Goal: Task Accomplishment & Management: Complete application form

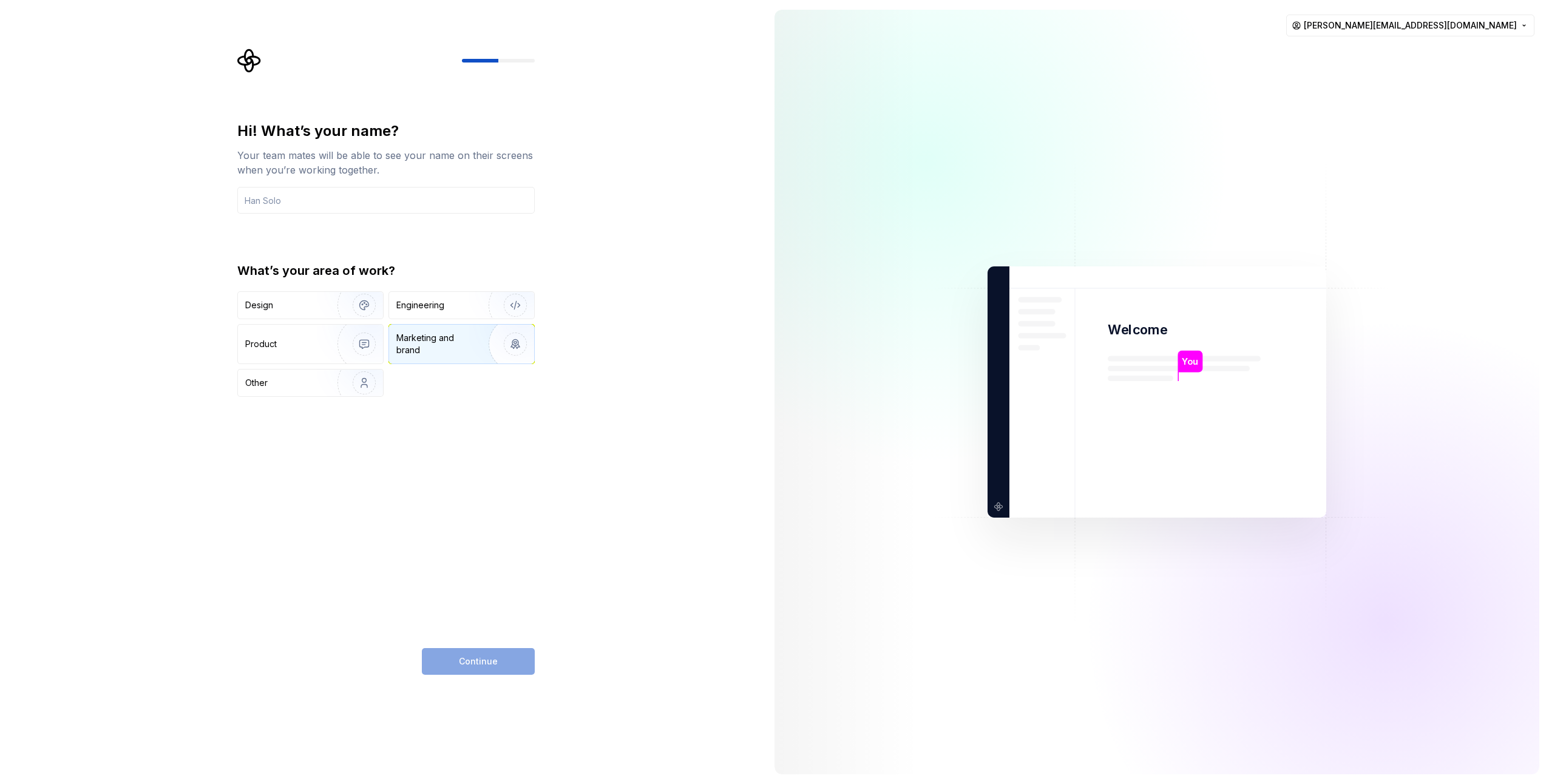
click at [430, 347] on div "Marketing and brand" at bounding box center [437, 344] width 82 height 25
click at [318, 201] on input "text" at bounding box center [386, 200] width 298 height 27
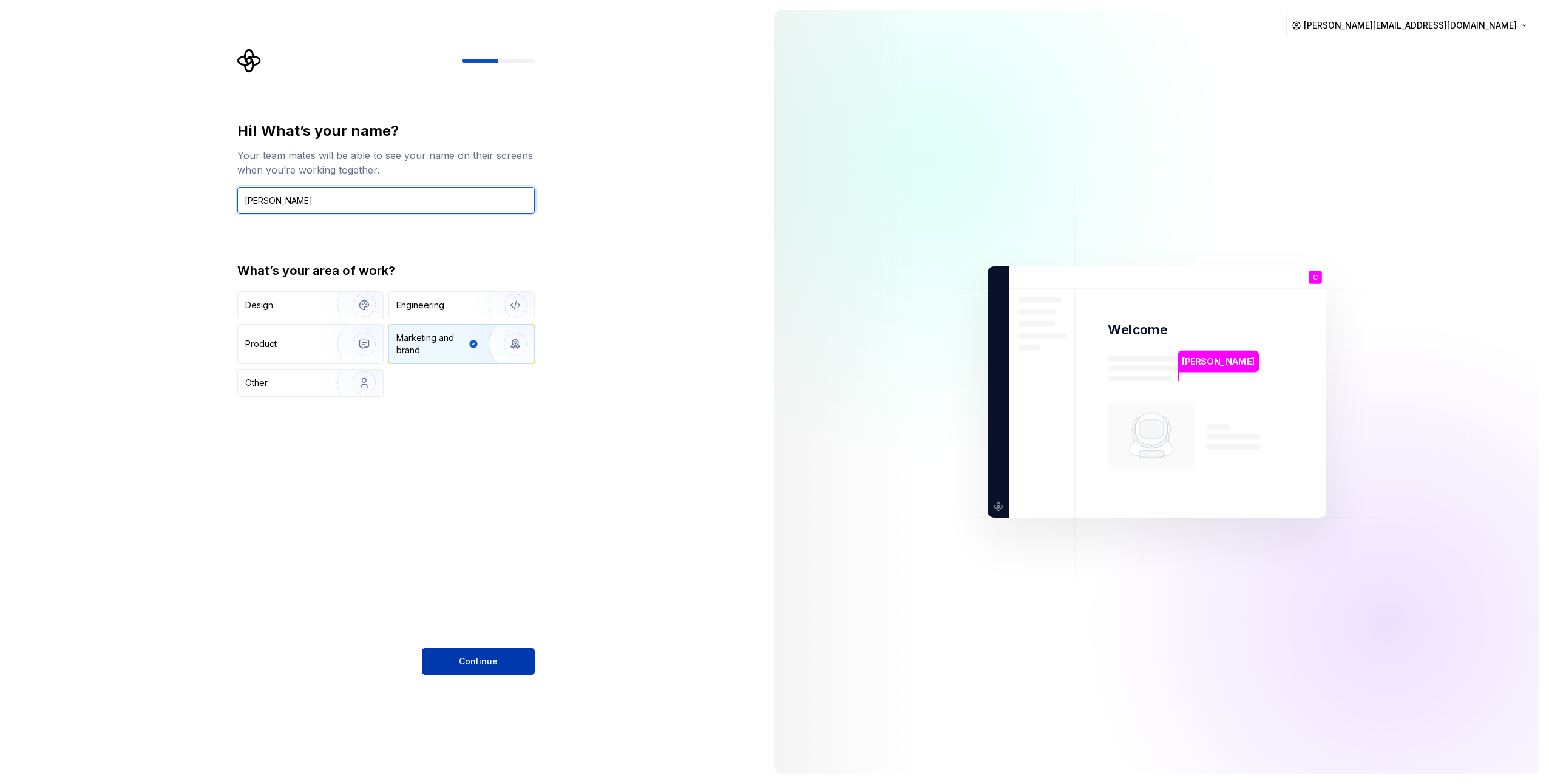
type input "Claudia"
click at [486, 668] on button "Continue" at bounding box center [478, 661] width 113 height 27
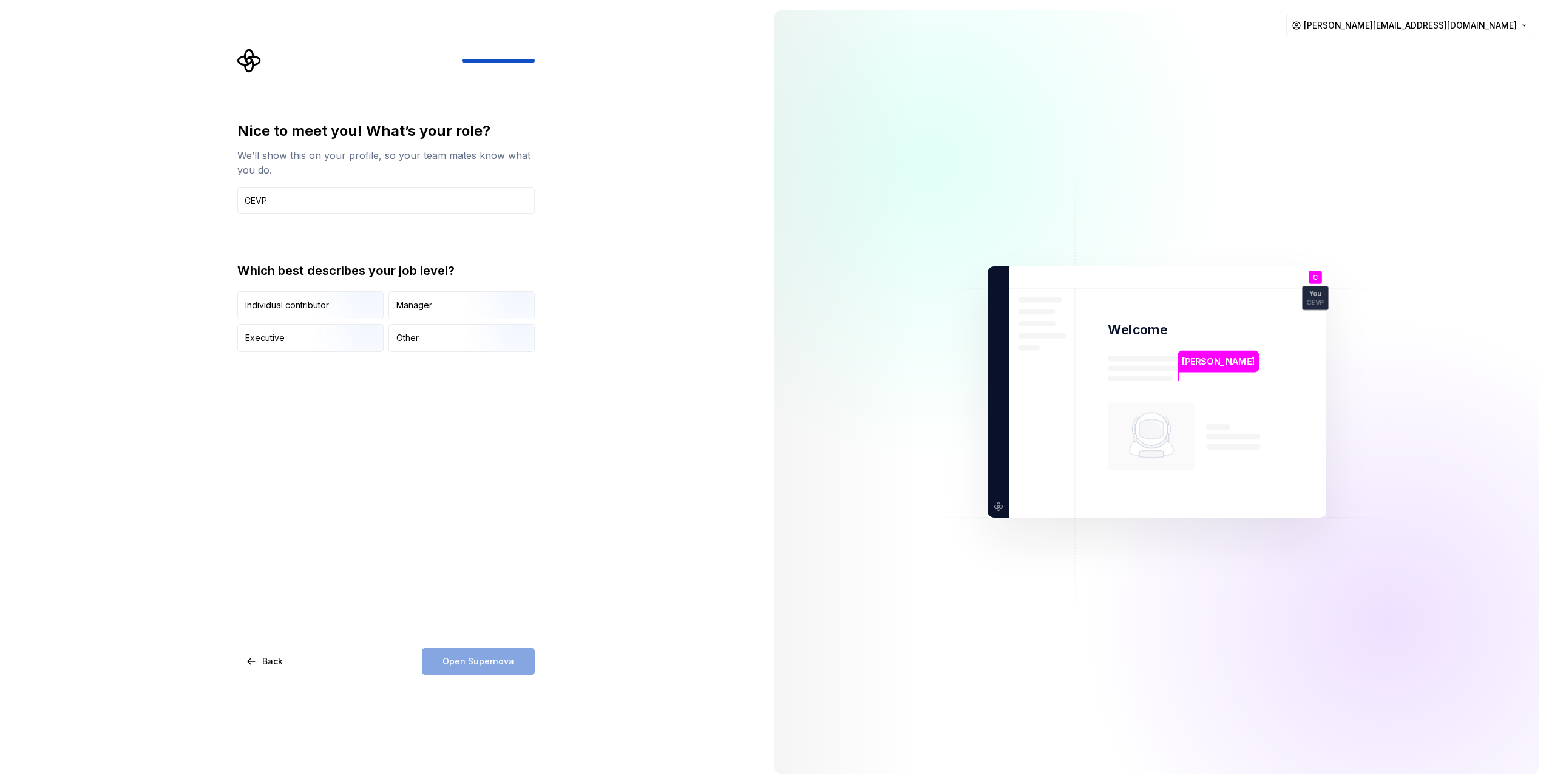
type input "CEVP"
click at [445, 456] on div "Nice to meet you! What’s your role? We’ll show this on your profile, so your te…" at bounding box center [386, 398] width 298 height 553
click at [456, 656] on div "Open Supernova" at bounding box center [478, 661] width 113 height 27
click at [427, 334] on div "Other" at bounding box center [461, 338] width 145 height 27
click at [484, 653] on button "Open Supernova" at bounding box center [478, 661] width 113 height 27
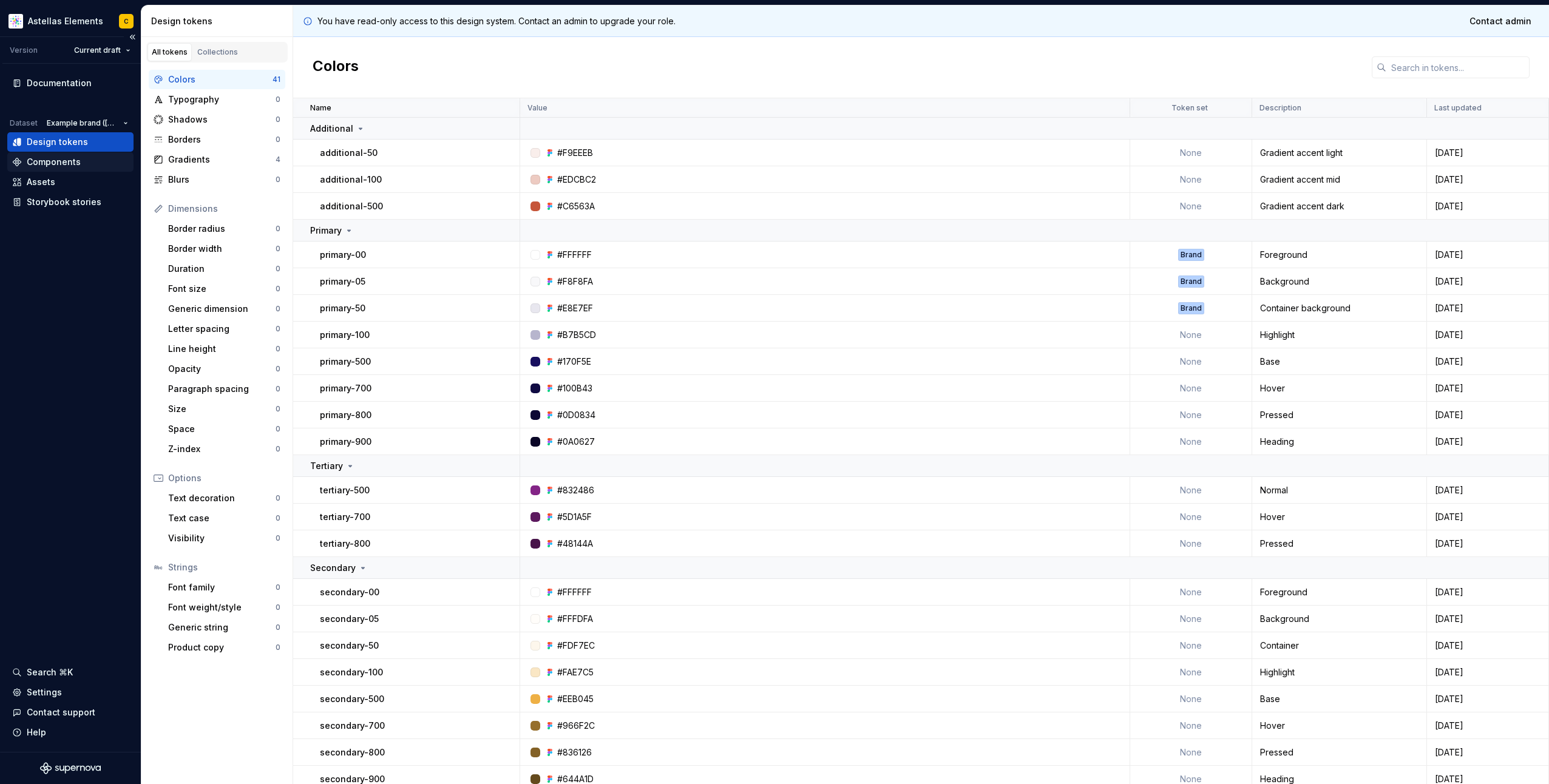
click at [103, 161] on div "Components" at bounding box center [70, 161] width 117 height 12
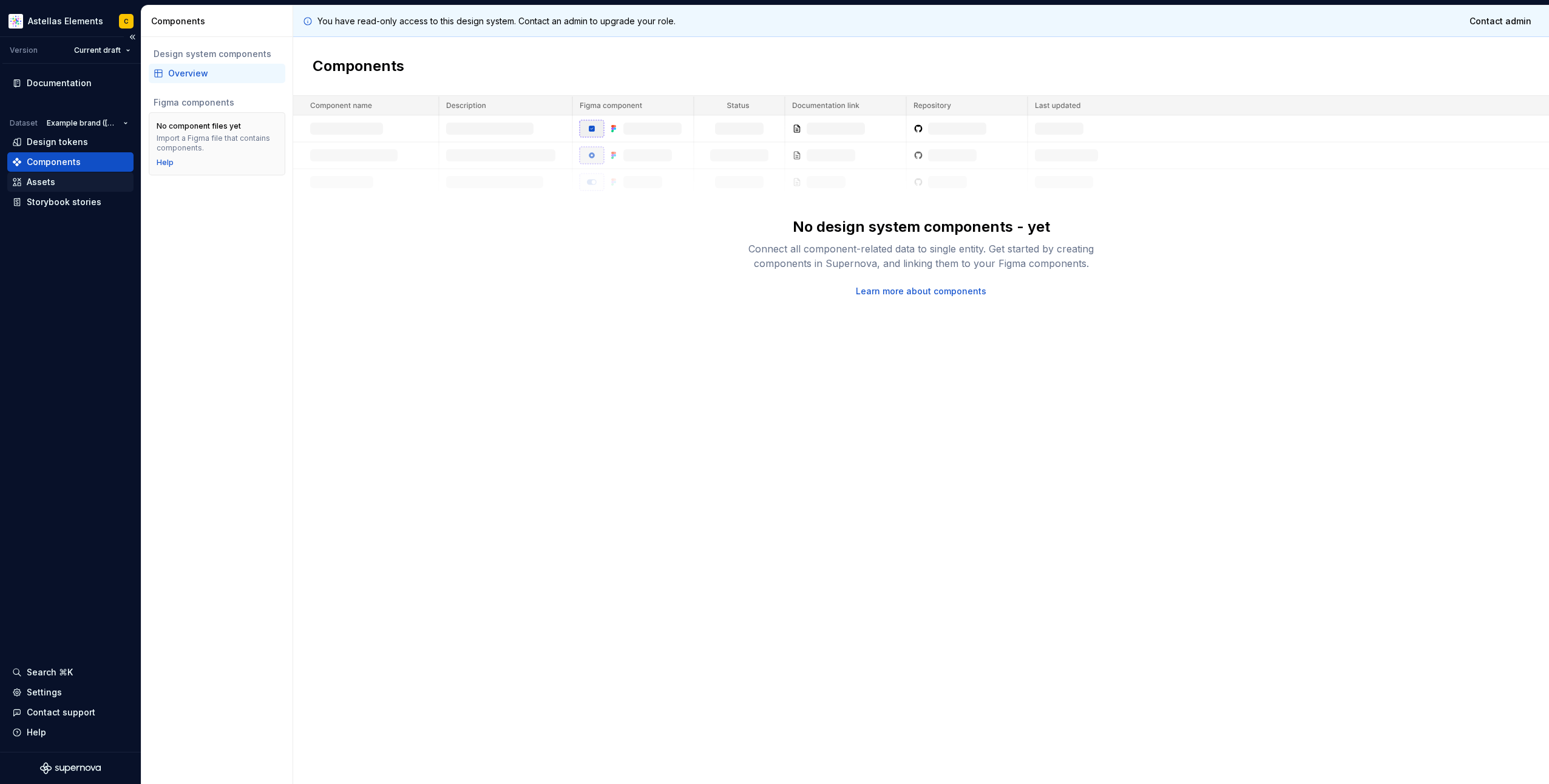
click at [94, 180] on div "Assets" at bounding box center [70, 182] width 117 height 12
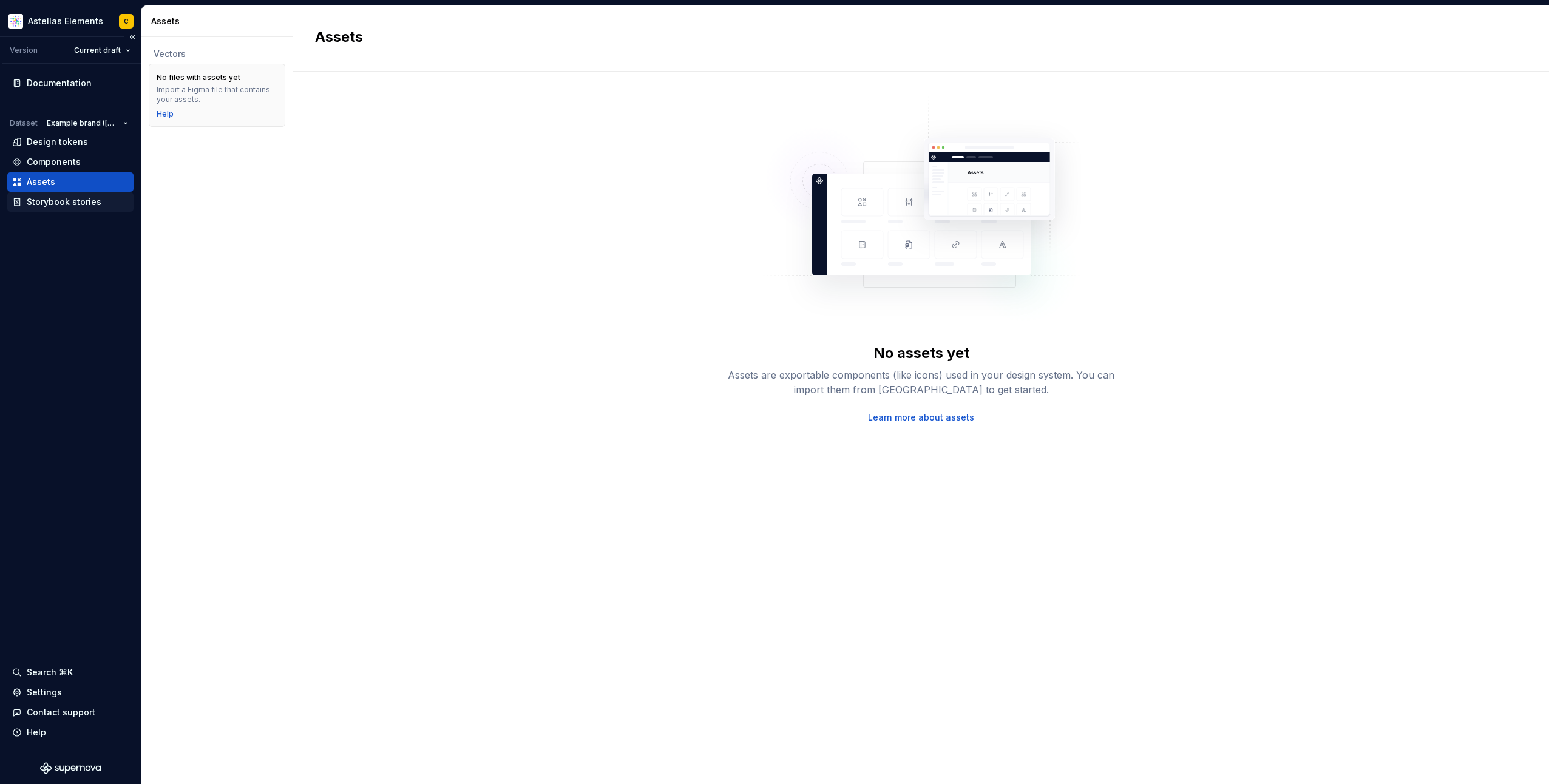
click at [91, 199] on div "Storybook stories" at bounding box center [64, 201] width 74 height 12
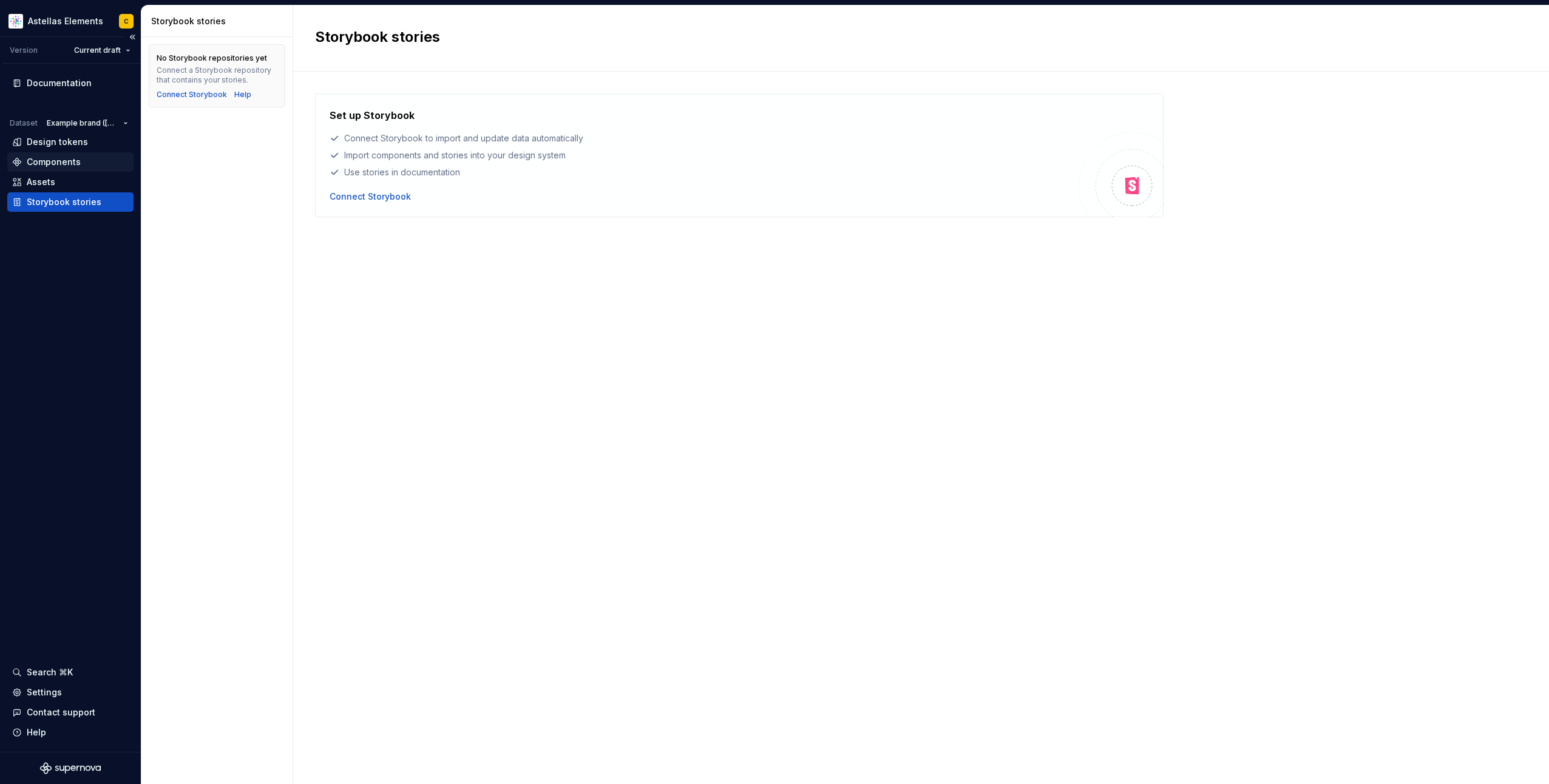
click at [96, 152] on div "Components" at bounding box center [70, 162] width 126 height 20
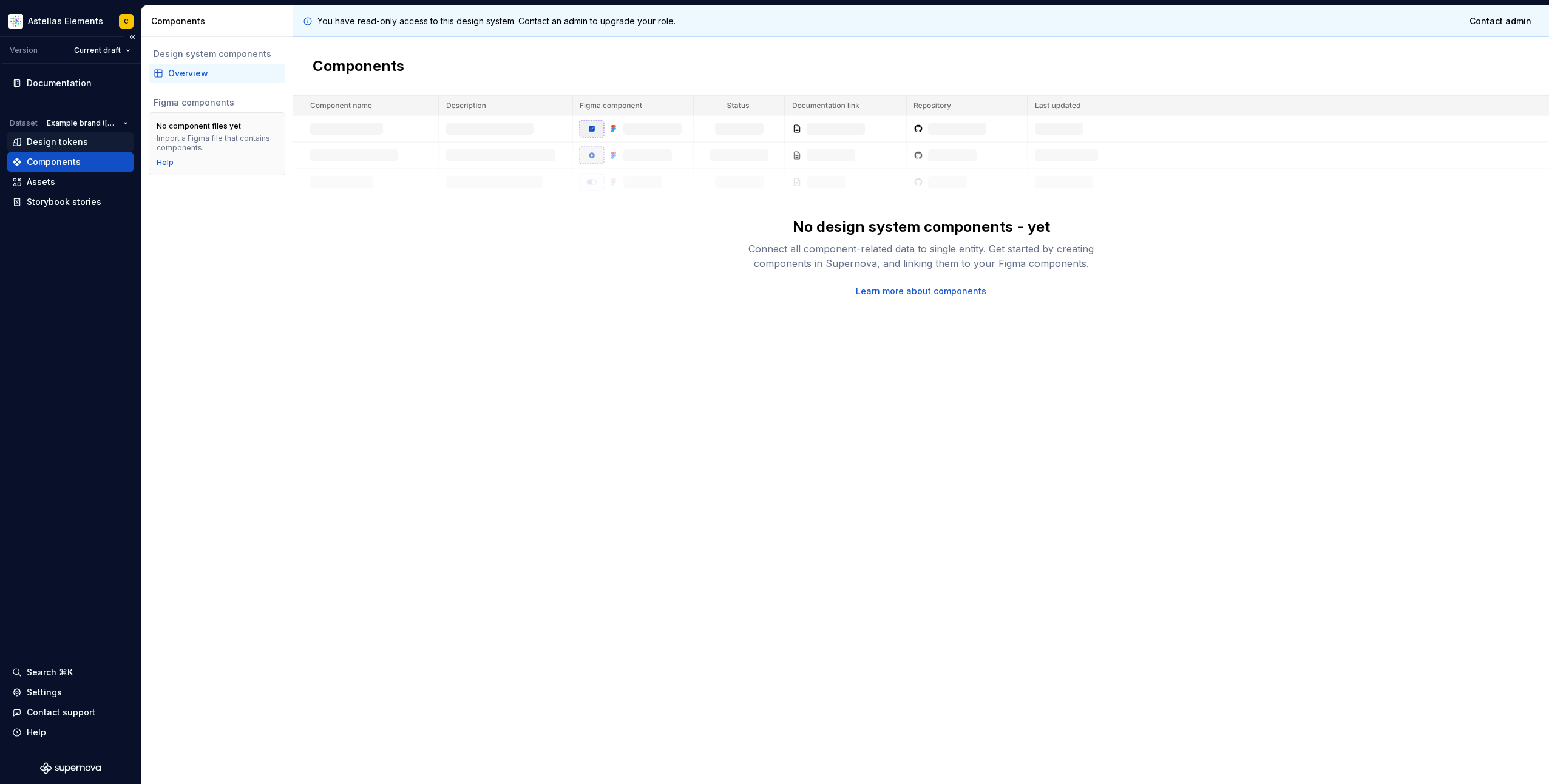
click at [94, 138] on div "Design tokens" at bounding box center [70, 142] width 117 height 12
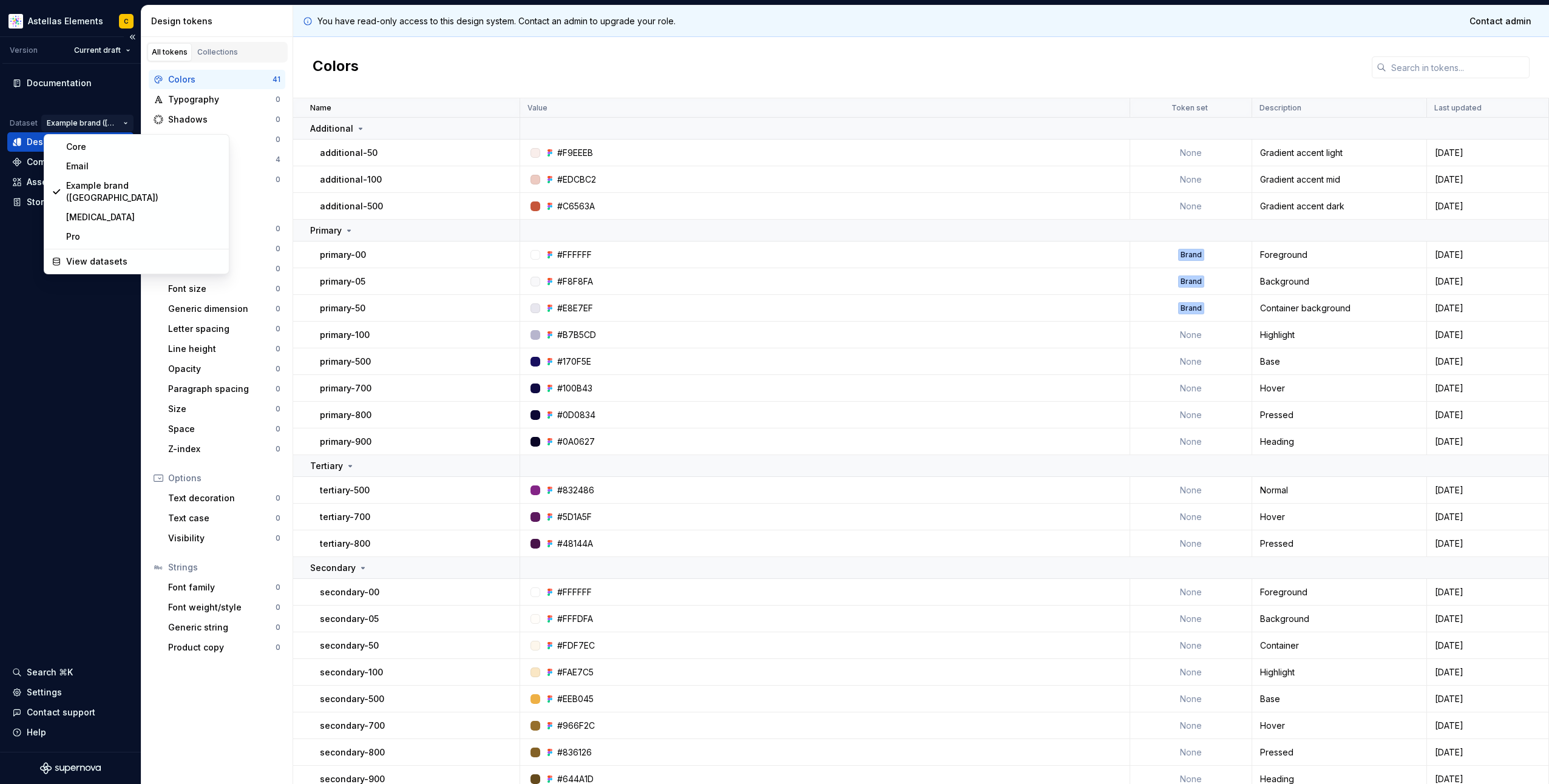
click at [107, 123] on html "Astellas Elements C Version Current draft Documentation Dataset Example brand (…" at bounding box center [774, 392] width 1549 height 784
click at [223, 48] on html "Astellas Elements C Version Current draft Documentation Dataset Example brand (…" at bounding box center [774, 392] width 1549 height 784
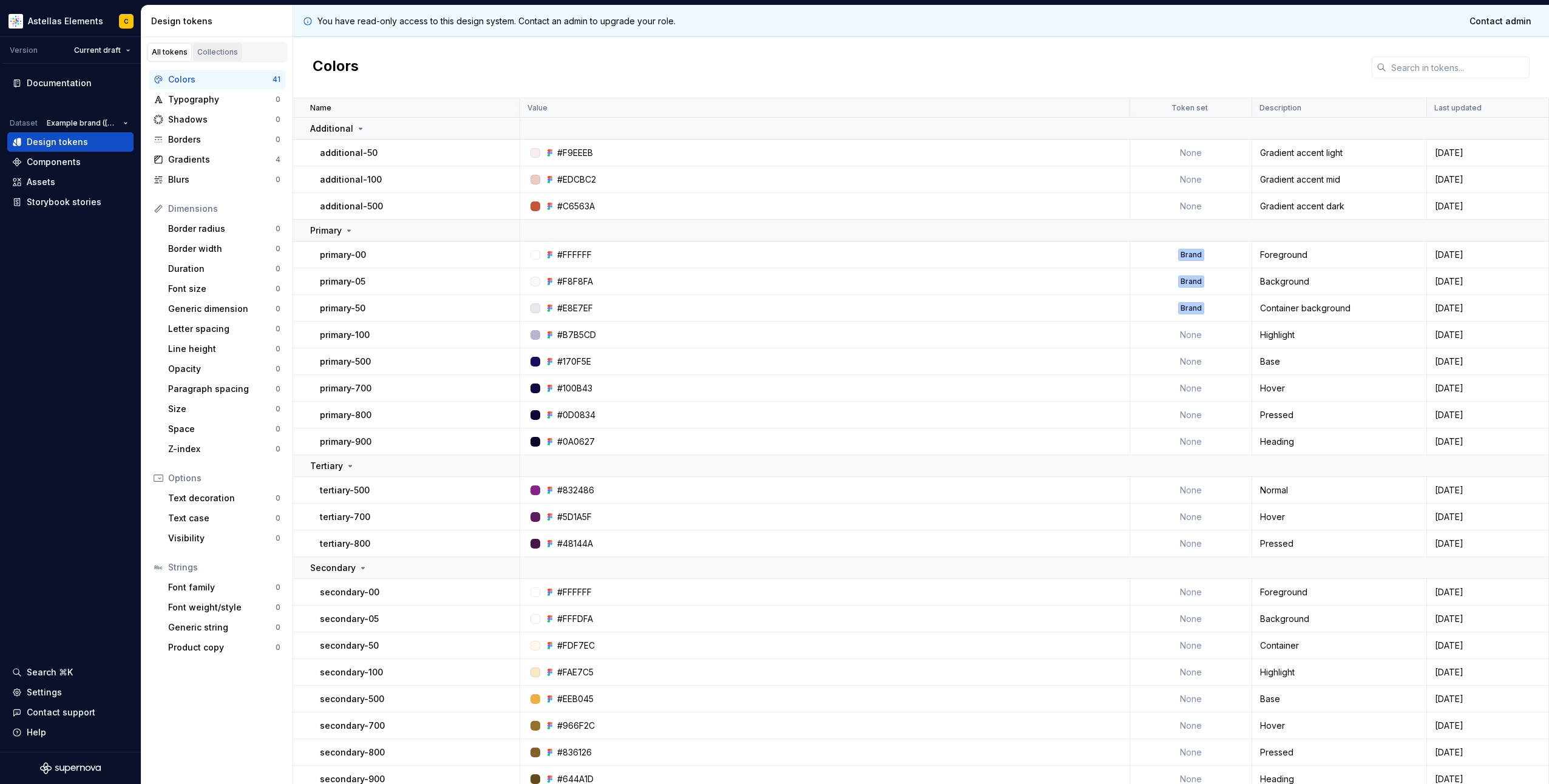
click at [223, 48] on div "Collections" at bounding box center [218, 52] width 41 height 10
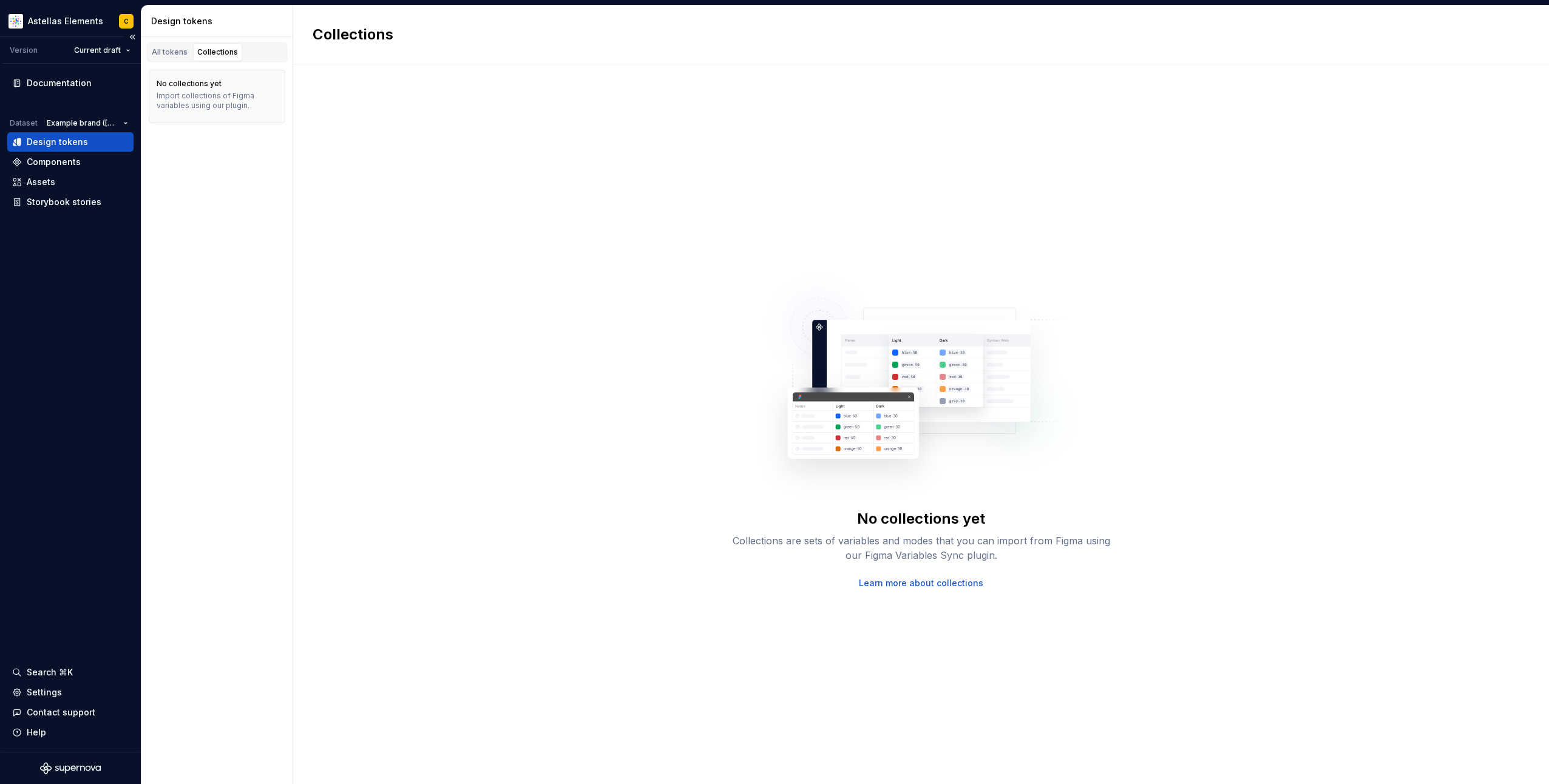
click at [87, 138] on div "Design tokens" at bounding box center [70, 142] width 117 height 12
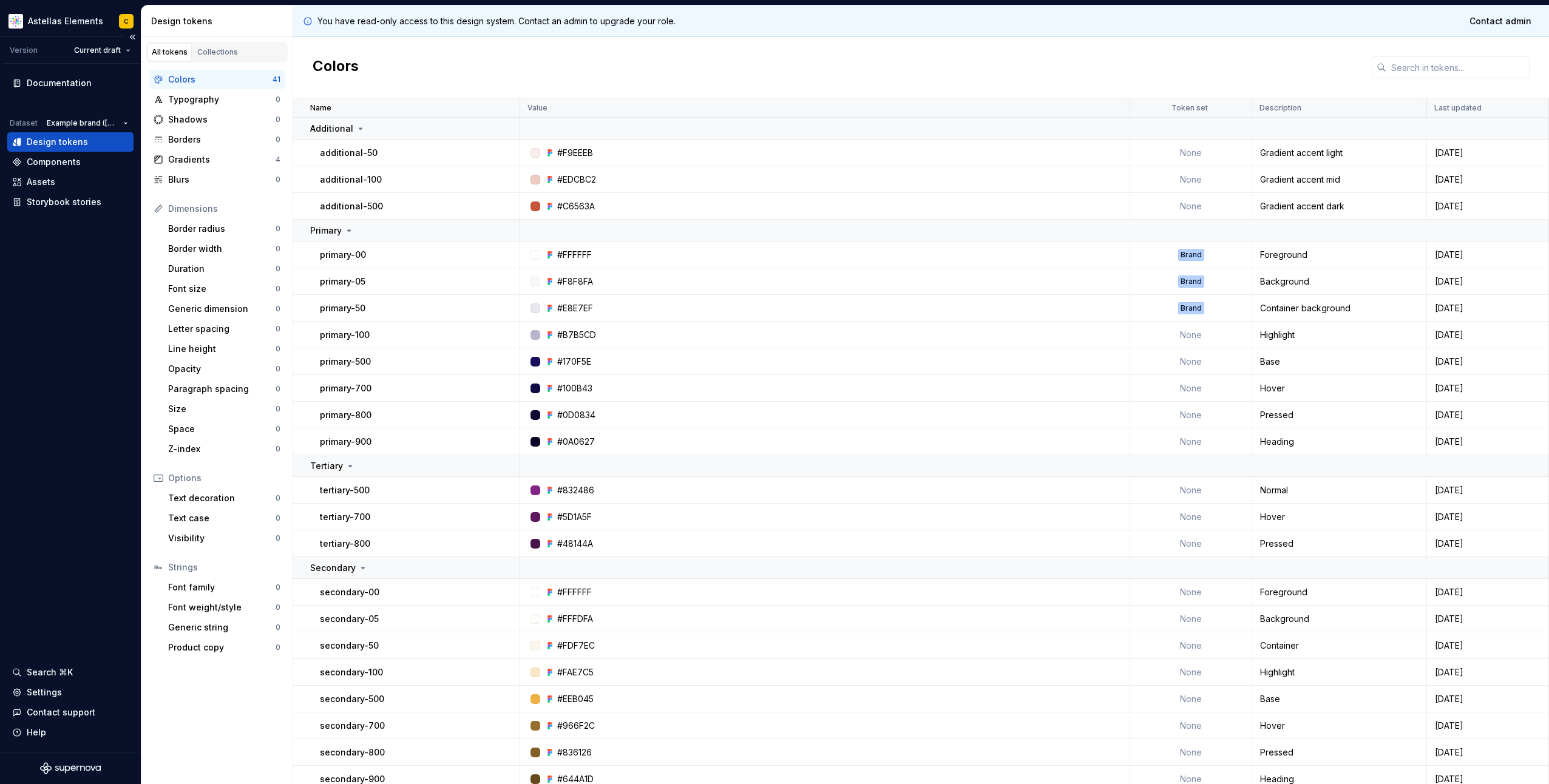
click at [114, 113] on div "Documentation Dataset Example brand (US) Design tokens Components Assets Storyb…" at bounding box center [70, 142] width 126 height 138
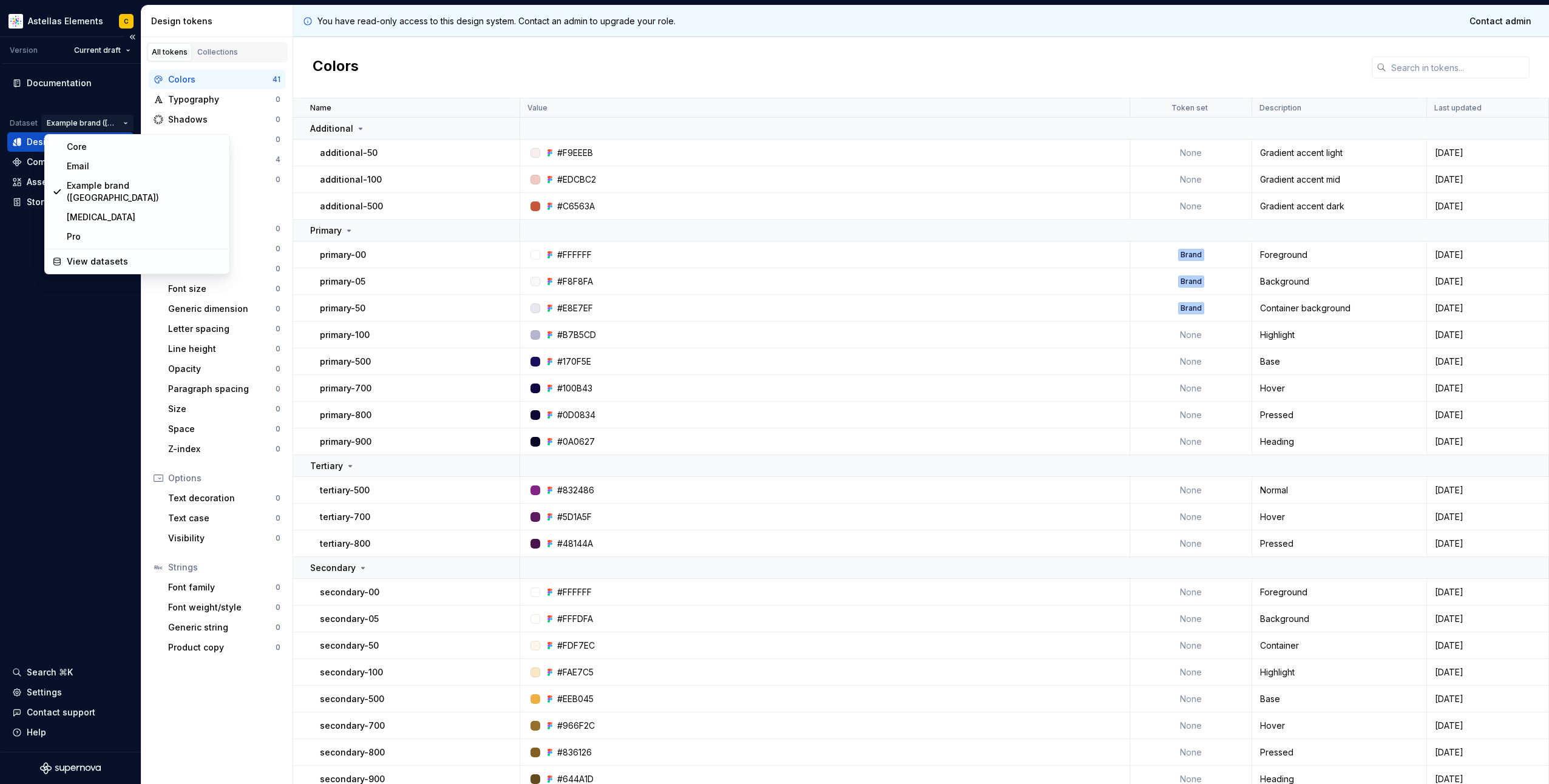
click at [114, 118] on html "Astellas Elements C Version Current draft Documentation Dataset Example brand (…" at bounding box center [774, 392] width 1549 height 784
click at [95, 151] on div "Core" at bounding box center [143, 147] width 155 height 12
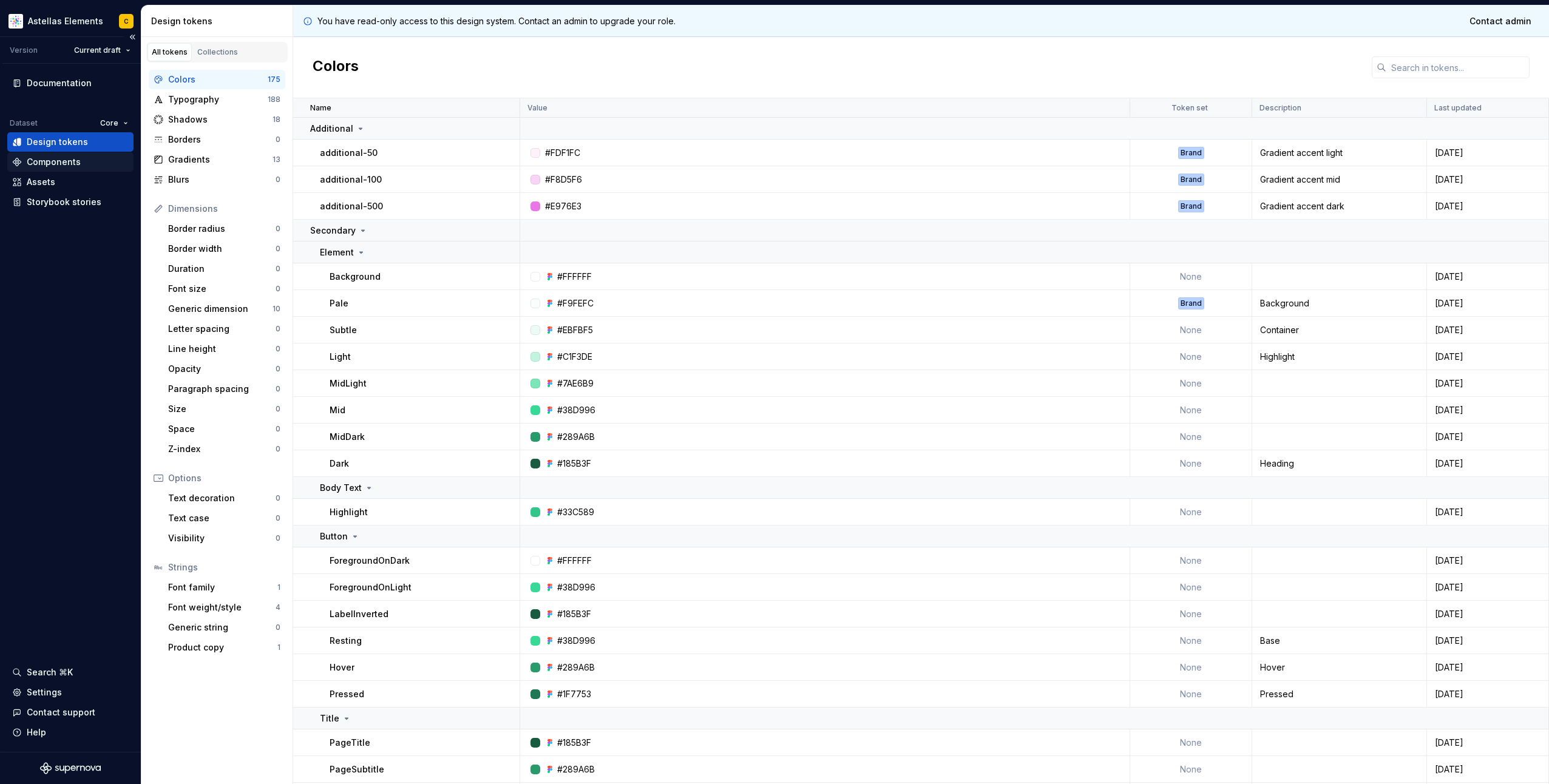
click at [88, 160] on div "Components" at bounding box center [70, 161] width 117 height 12
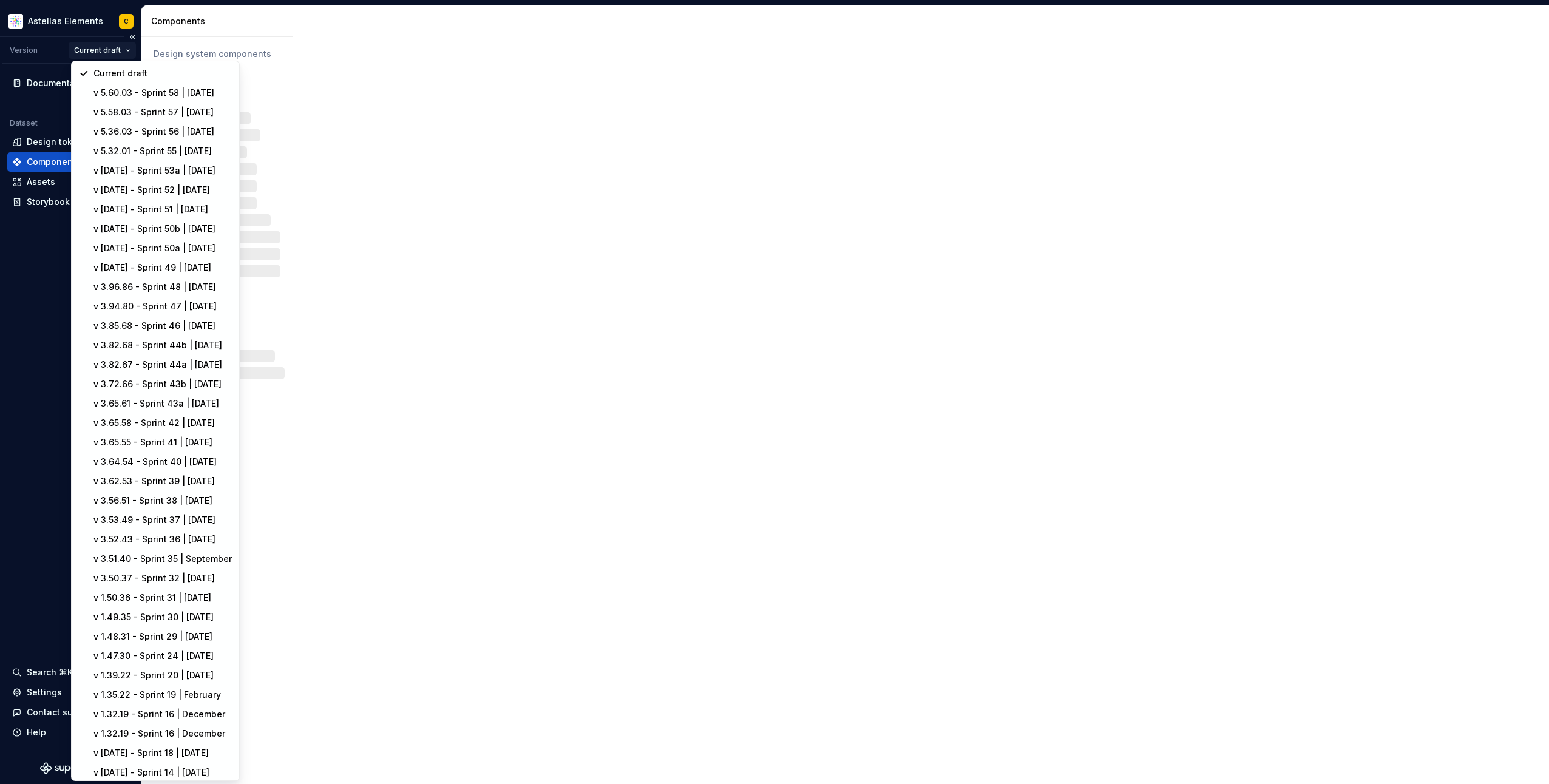
click at [113, 53] on html "Astellas Elements C Version Current draft Documentation Dataset Core Design tok…" at bounding box center [774, 392] width 1549 height 784
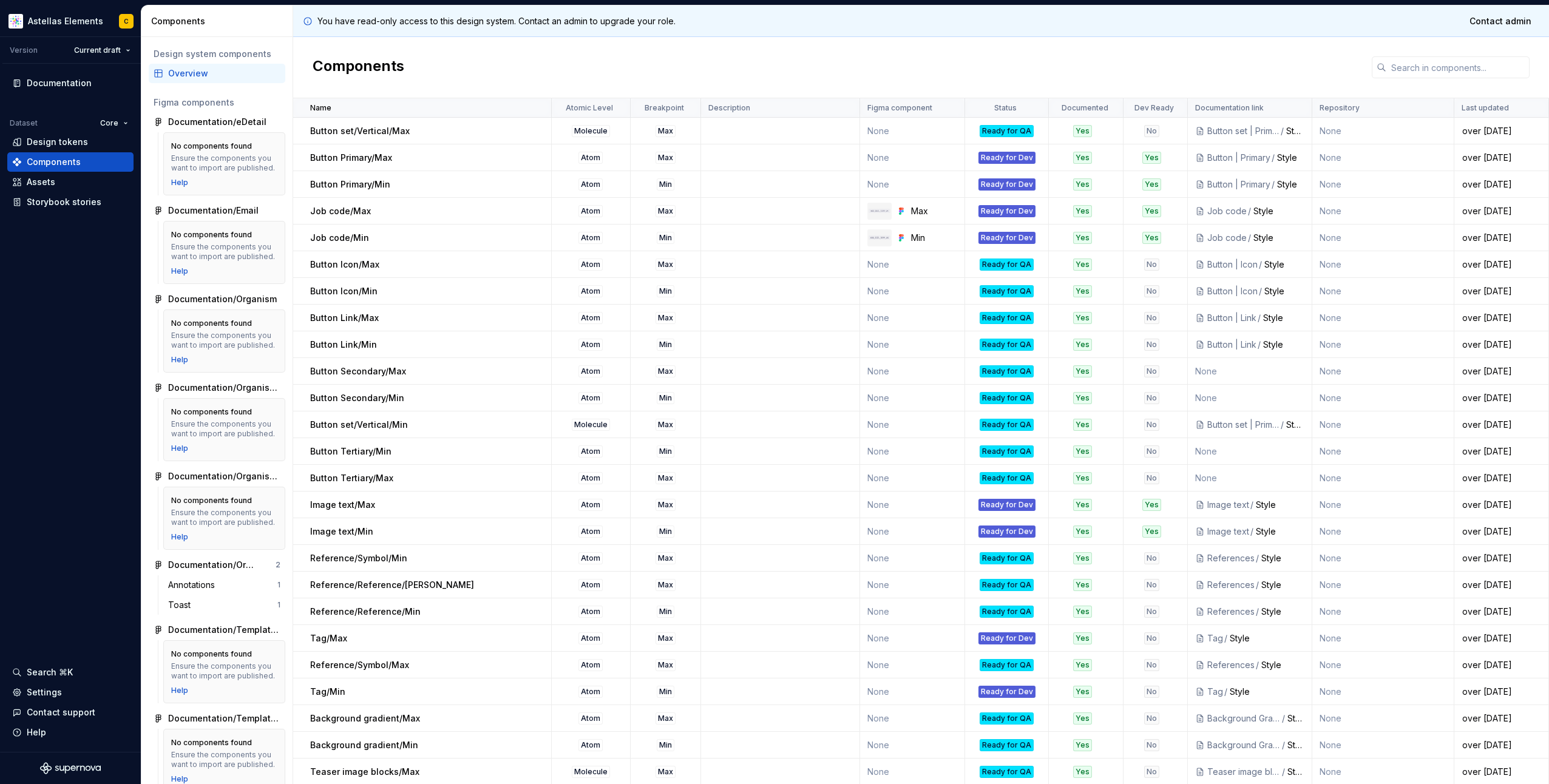
click at [44, 112] on html "Astellas Elements C Version Current draft Documentation Dataset Core Design tok…" at bounding box center [774, 392] width 1549 height 784
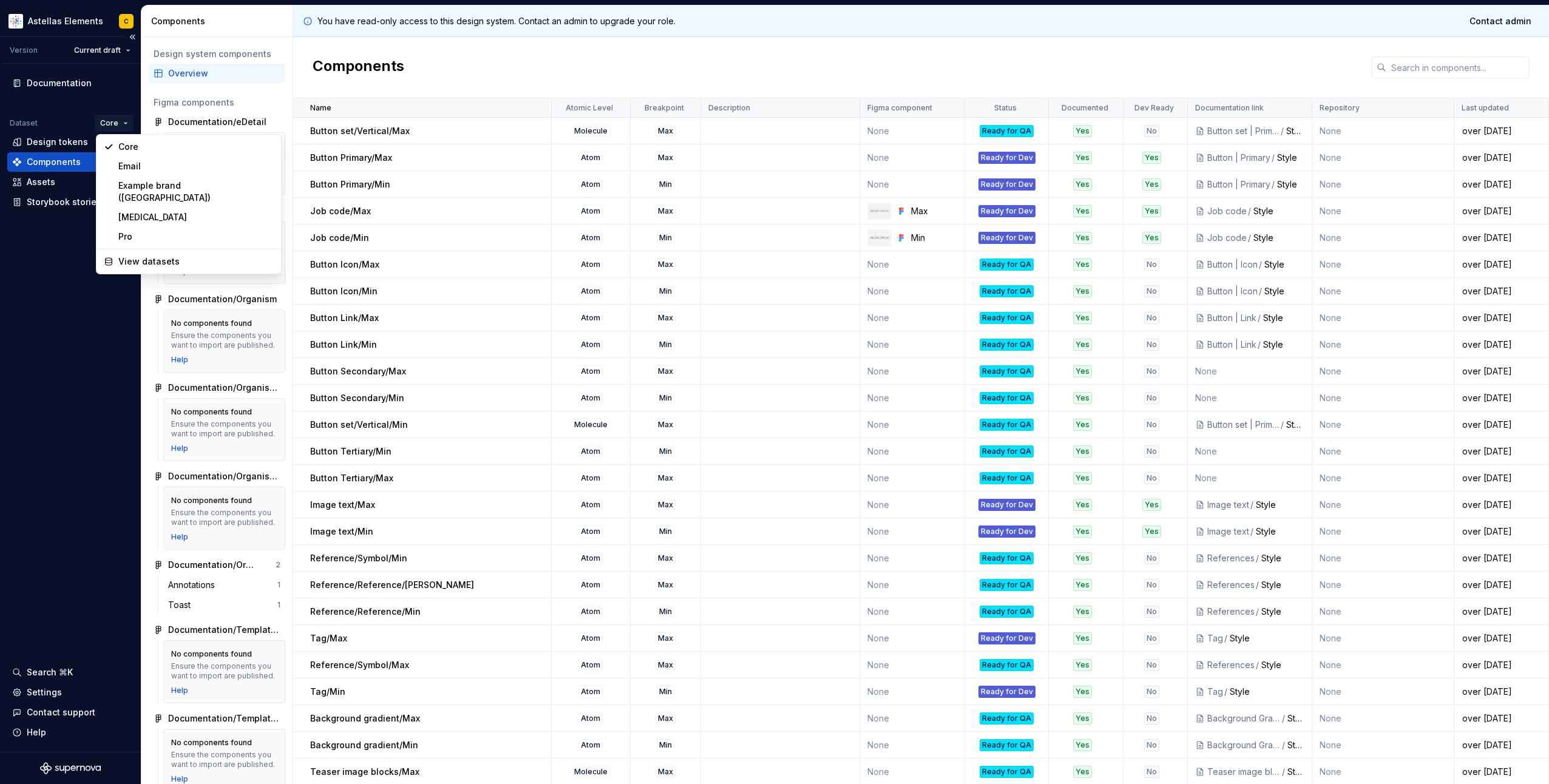
click at [114, 117] on html "Astellas Elements C Version Current draft Documentation Dataset Core Design tok…" at bounding box center [774, 392] width 1549 height 784
click at [137, 187] on div "Example brand (US)" at bounding box center [196, 192] width 155 height 25
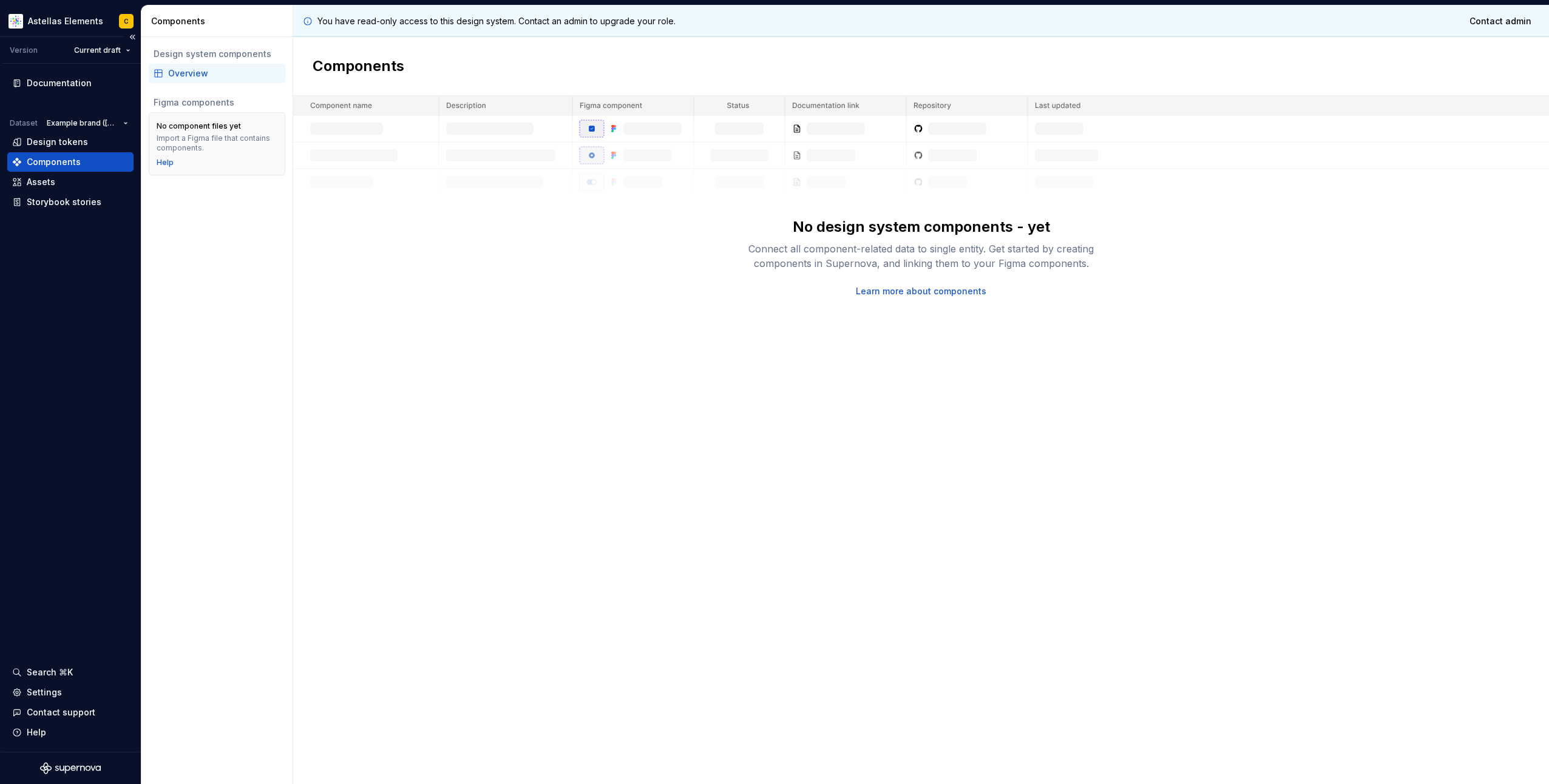
click at [110, 154] on div "Components" at bounding box center [70, 162] width 126 height 20
click at [100, 144] on div "Design tokens" at bounding box center [70, 142] width 117 height 12
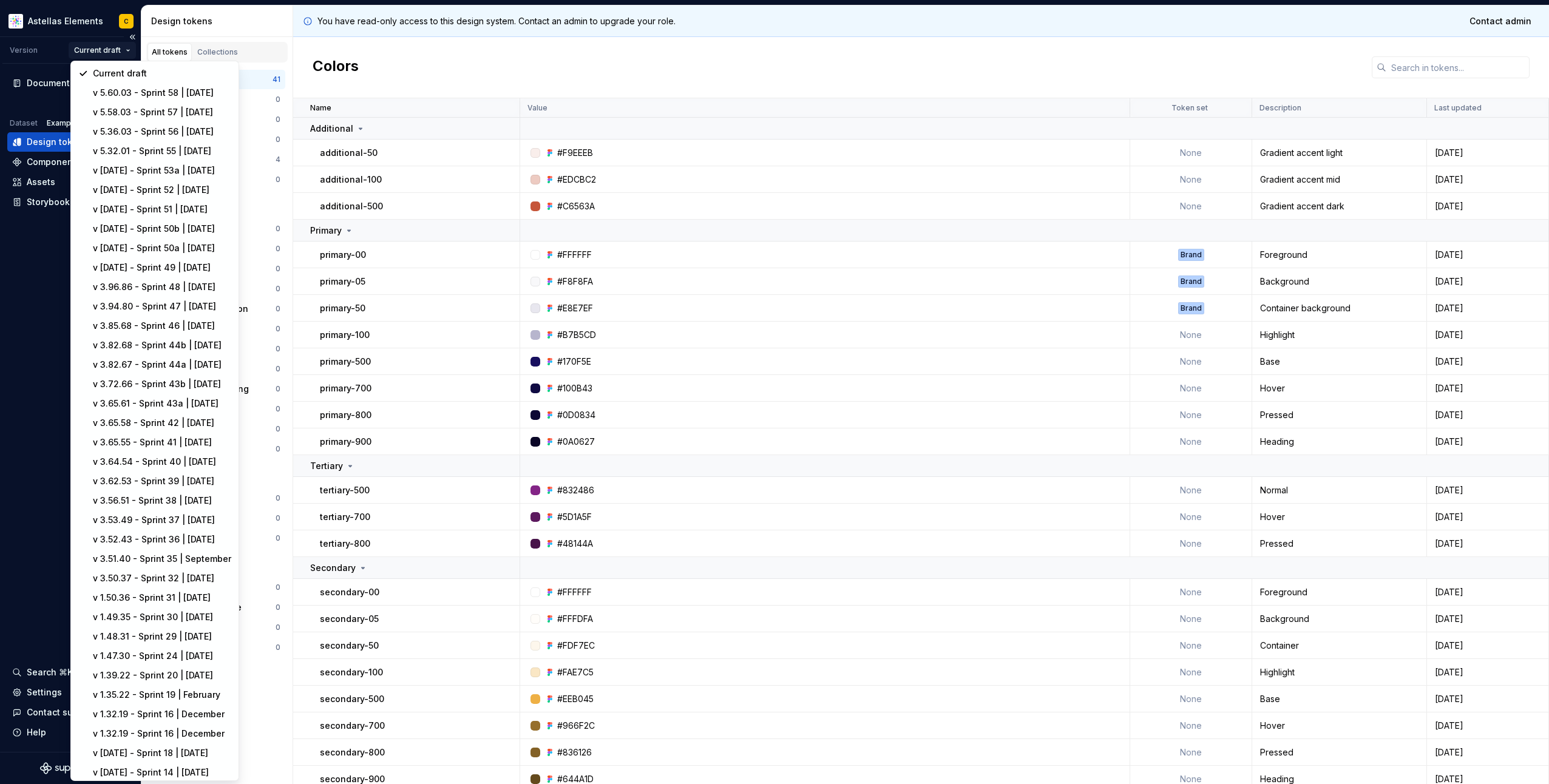
click at [121, 47] on html "Astellas Elements C Version Current draft Documentation Dataset Example brand (…" at bounding box center [774, 392] width 1549 height 784
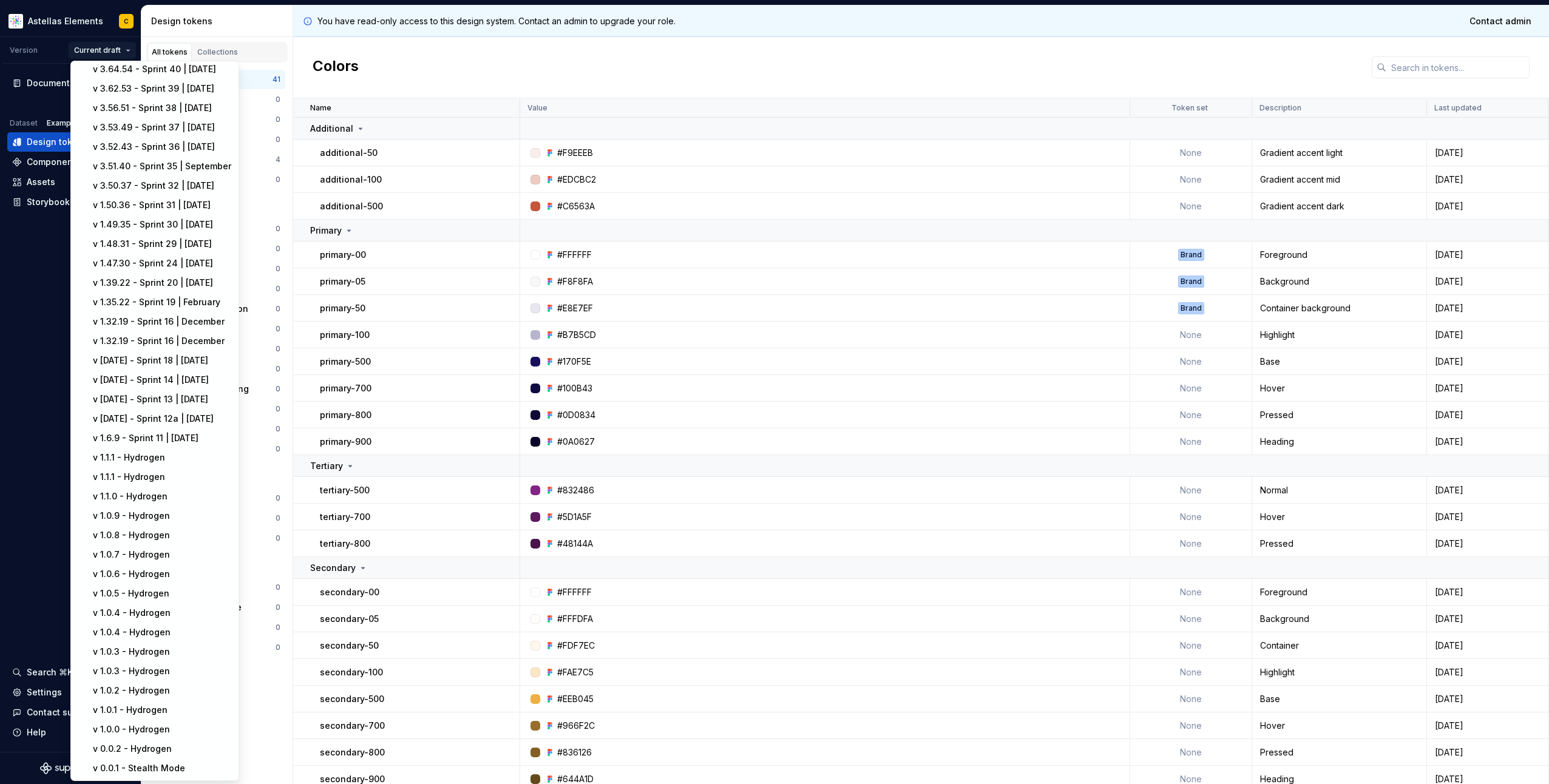
scroll to position [429, 0]
click at [135, 354] on div "v 1.22.18 - Sprint 18 | December 2023" at bounding box center [162, 360] width 138 height 12
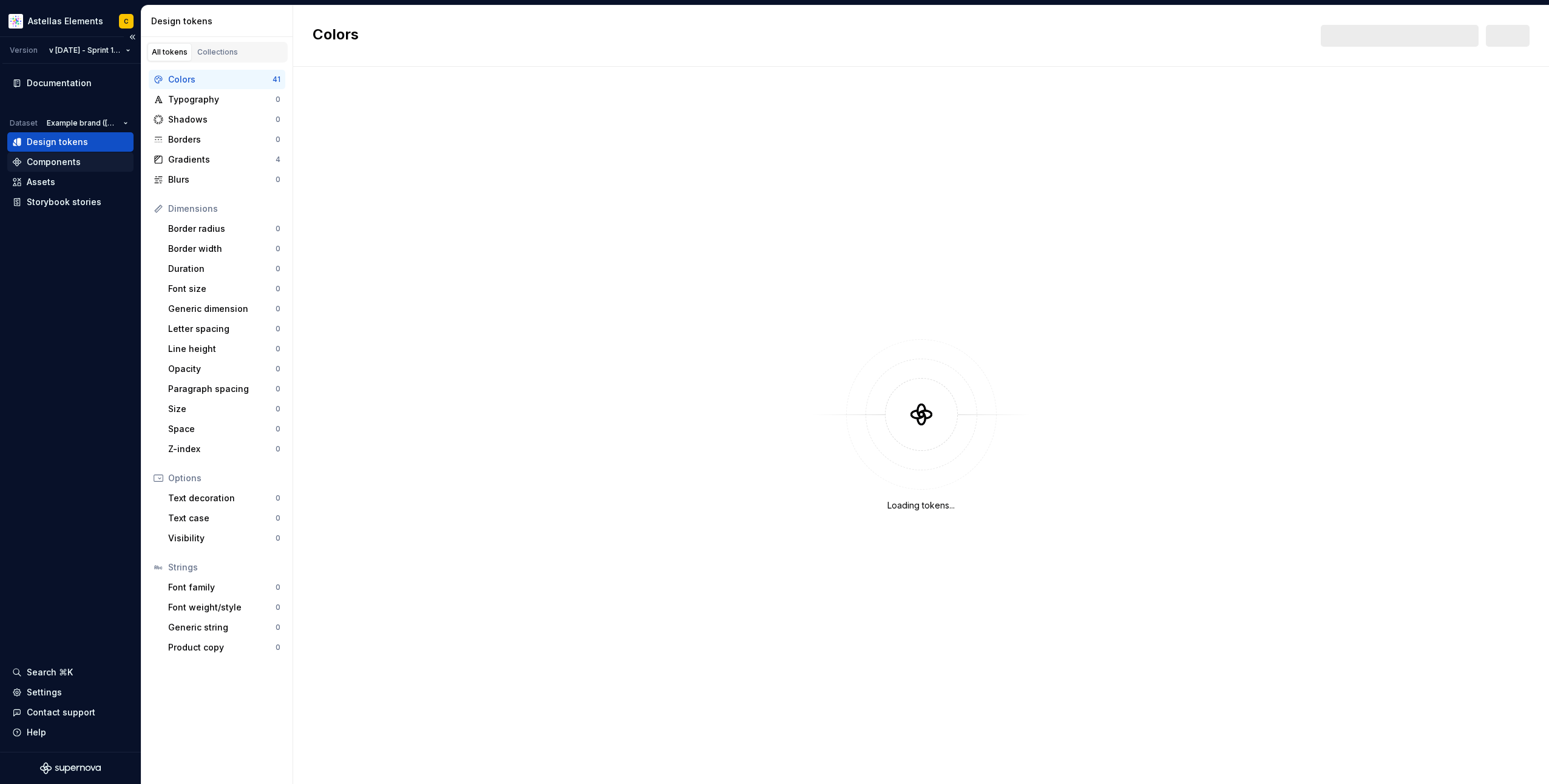
click at [78, 160] on div "Components" at bounding box center [53, 161] width 54 height 12
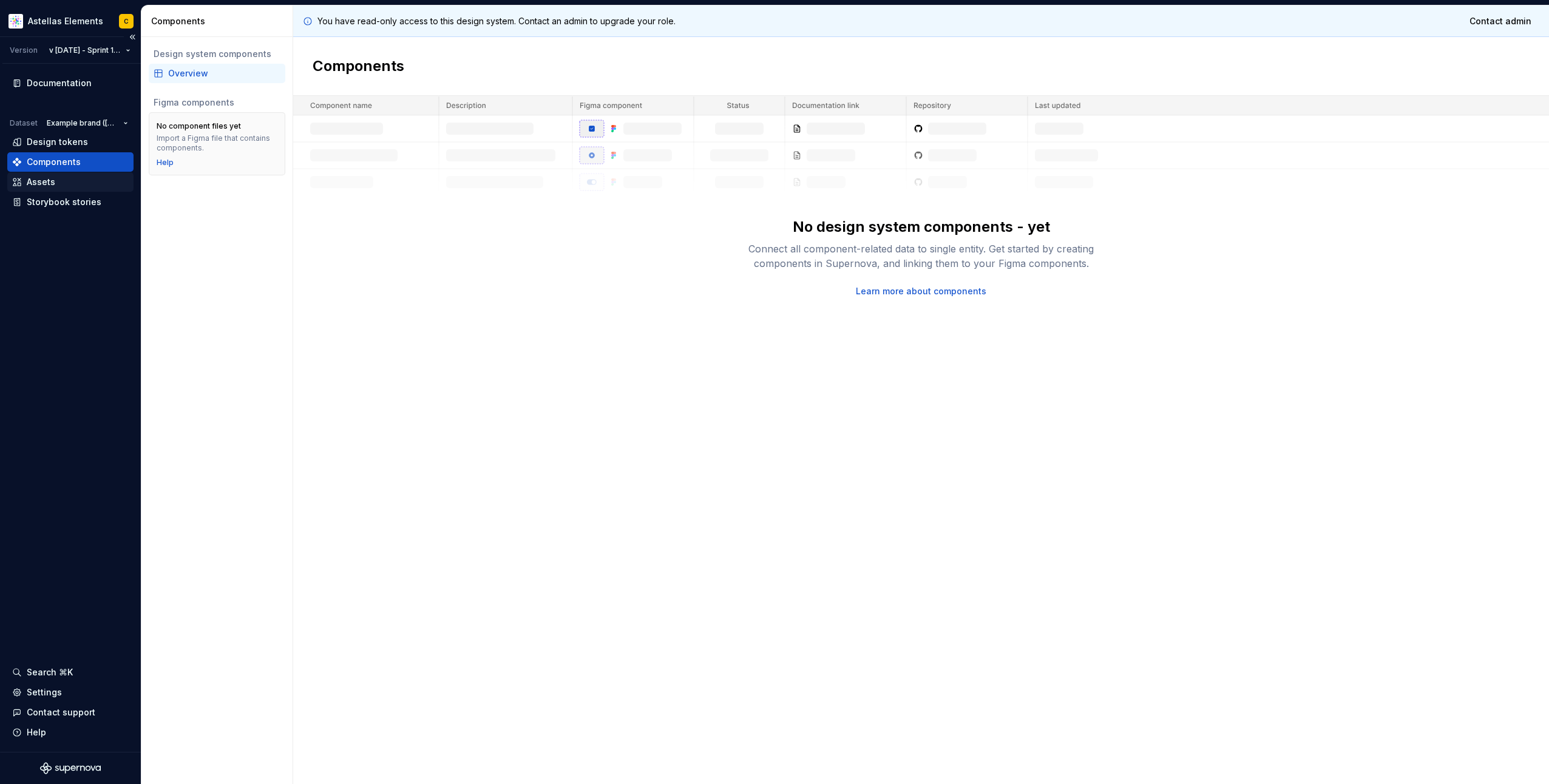
click at [79, 186] on div "Assets" at bounding box center [70, 182] width 117 height 12
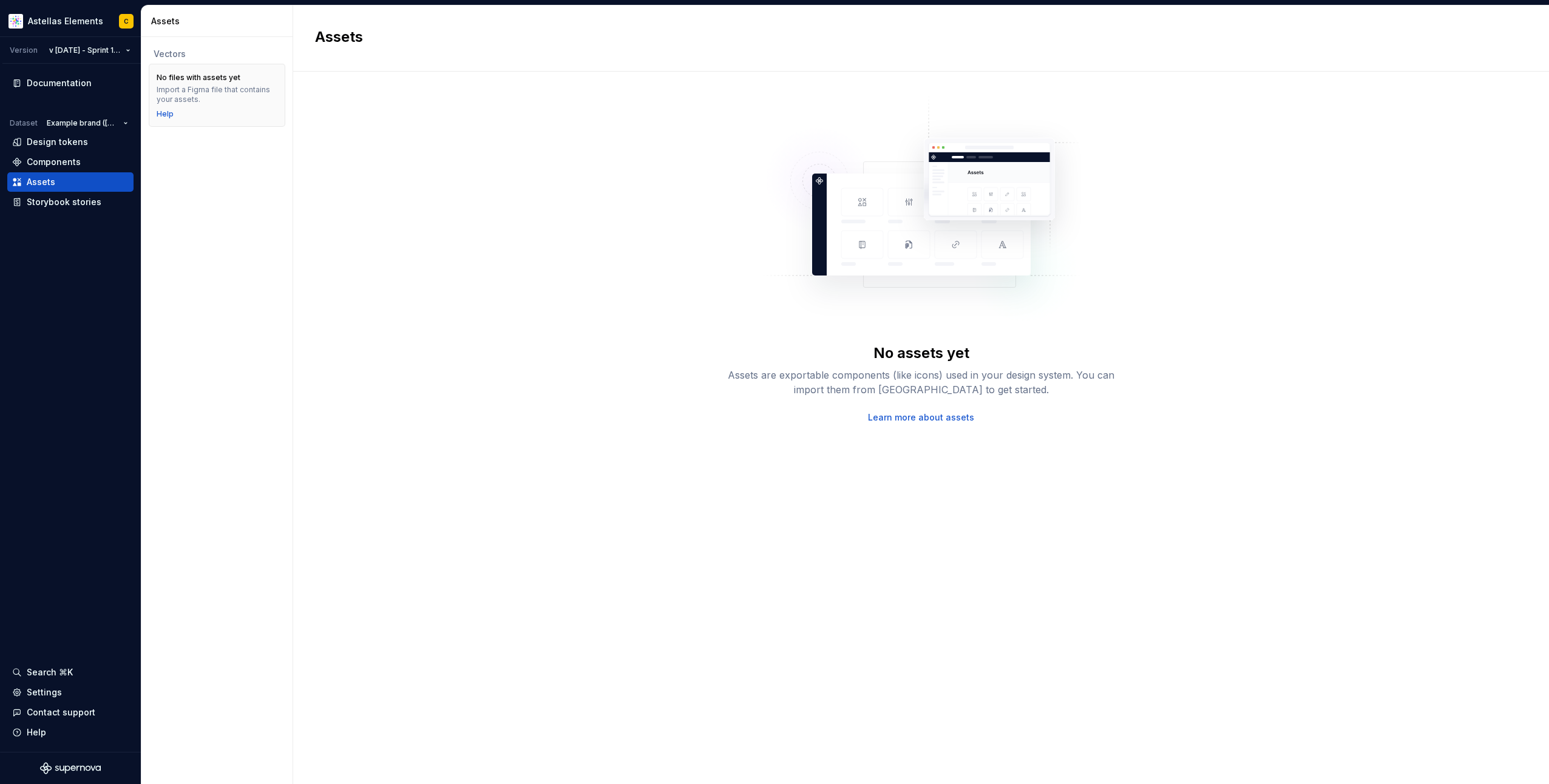
click at [925, 414] on link "Learn more about assets" at bounding box center [921, 417] width 106 height 12
